Goal: Information Seeking & Learning: Learn about a topic

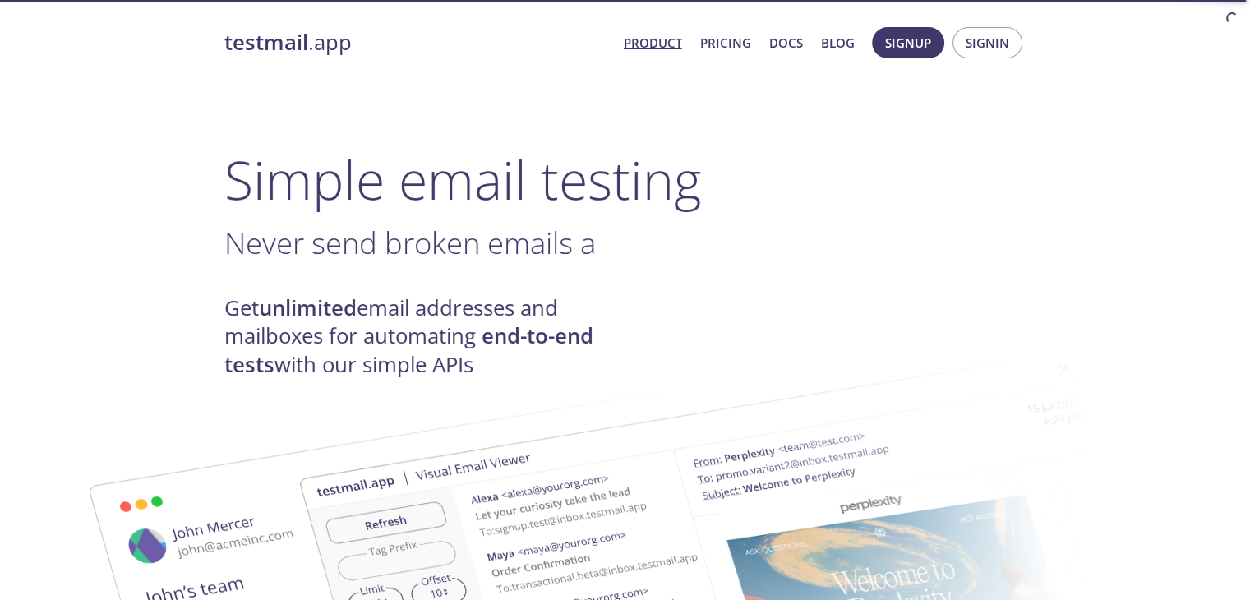
click at [233, 148] on h1 "Simple email testing" at bounding box center [625, 179] width 802 height 63
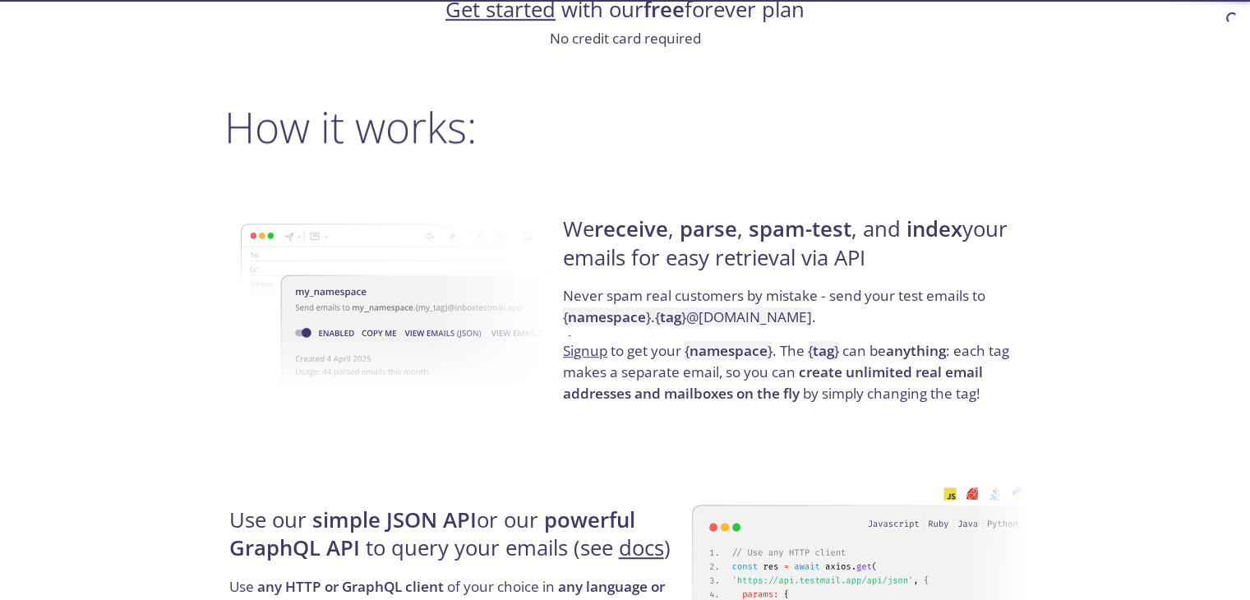
scroll to position [1128, 0]
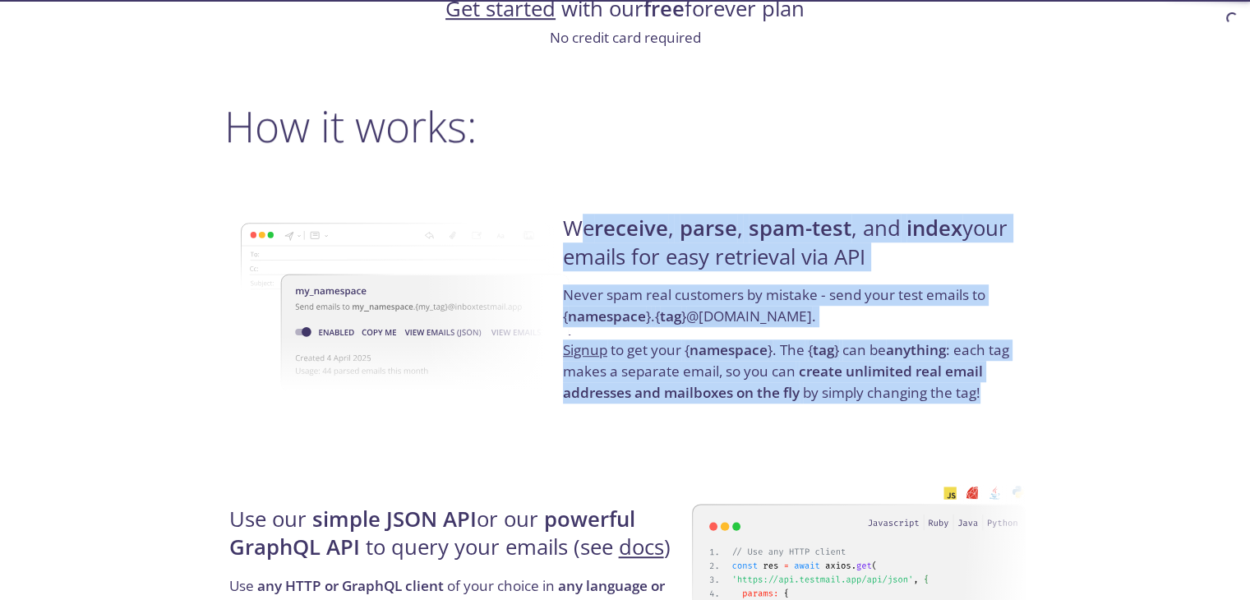
drag, startPoint x: 581, startPoint y: 224, endPoint x: 1222, endPoint y: 399, distance: 664.6
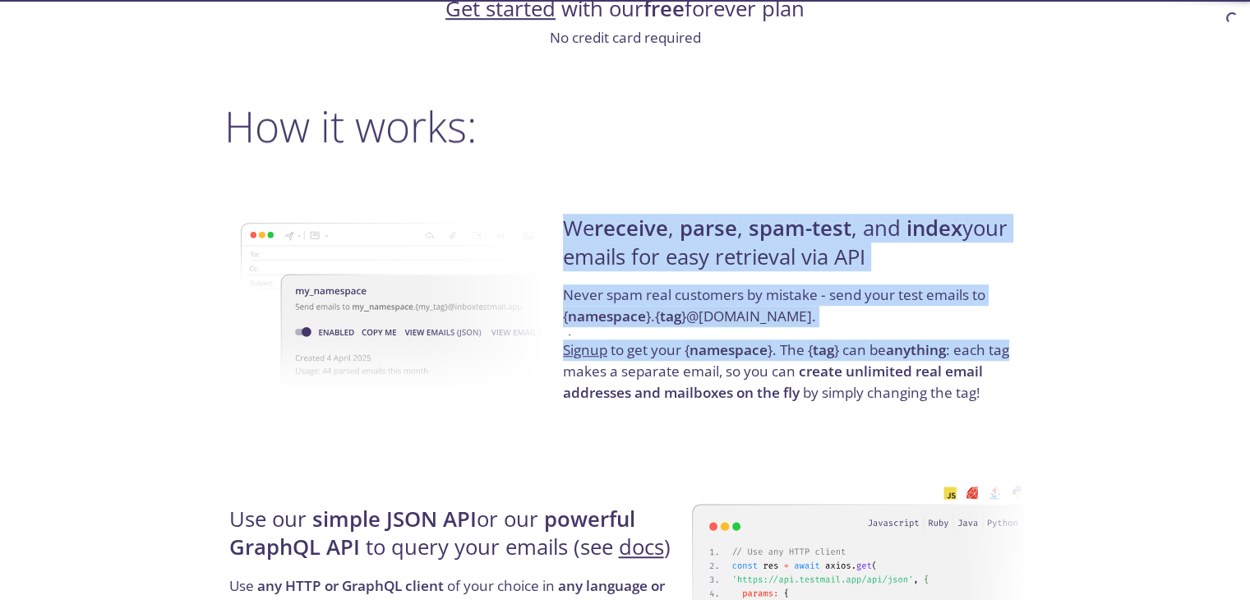
drag, startPoint x: 1048, startPoint y: 356, endPoint x: 563, endPoint y: 224, distance: 502.5
click at [563, 224] on h4 "We receive , parse , spam-test , and index your emails for easy retrieval via A…" at bounding box center [792, 250] width 458 height 70
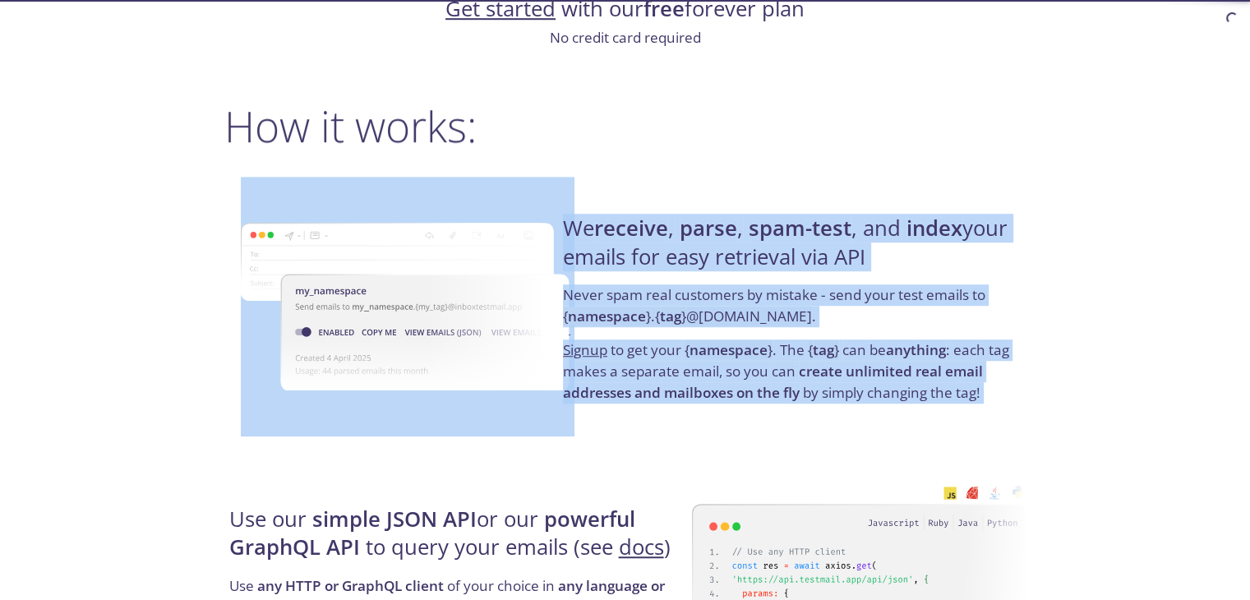
drag, startPoint x: 563, startPoint y: 224, endPoint x: 1016, endPoint y: 409, distance: 488.9
click at [1016, 409] on div "We receive , parse , spam-test , and index your emails for easy retrieval via A…" at bounding box center [792, 309] width 468 height 265
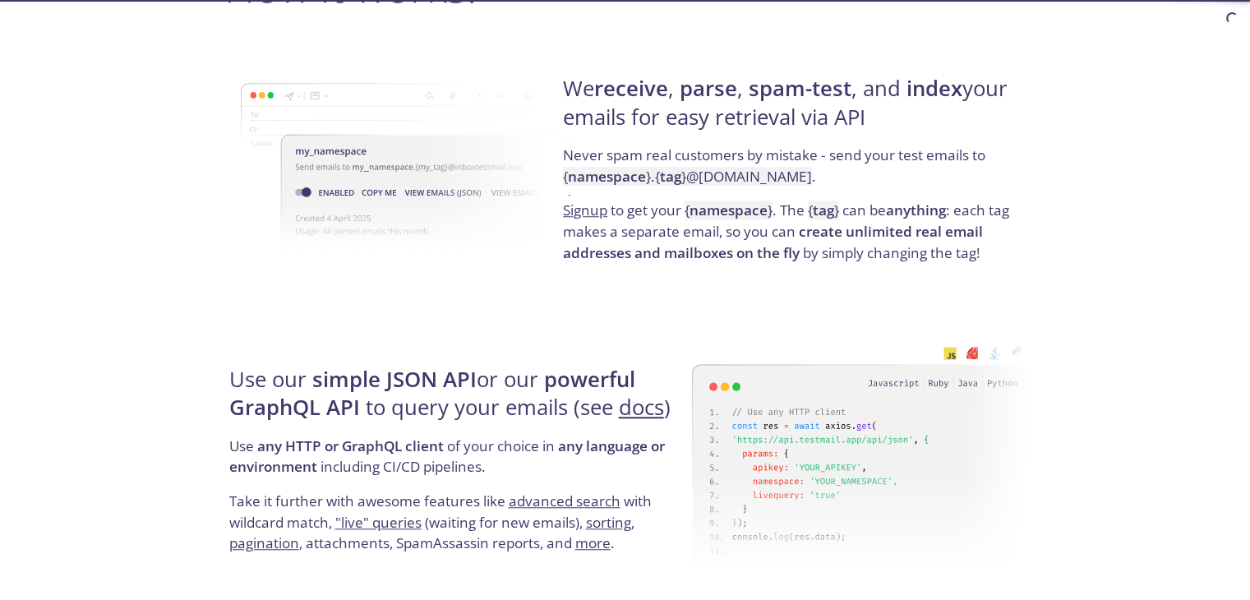
scroll to position [1515, 0]
